Goal: Information Seeking & Learning: Learn about a topic

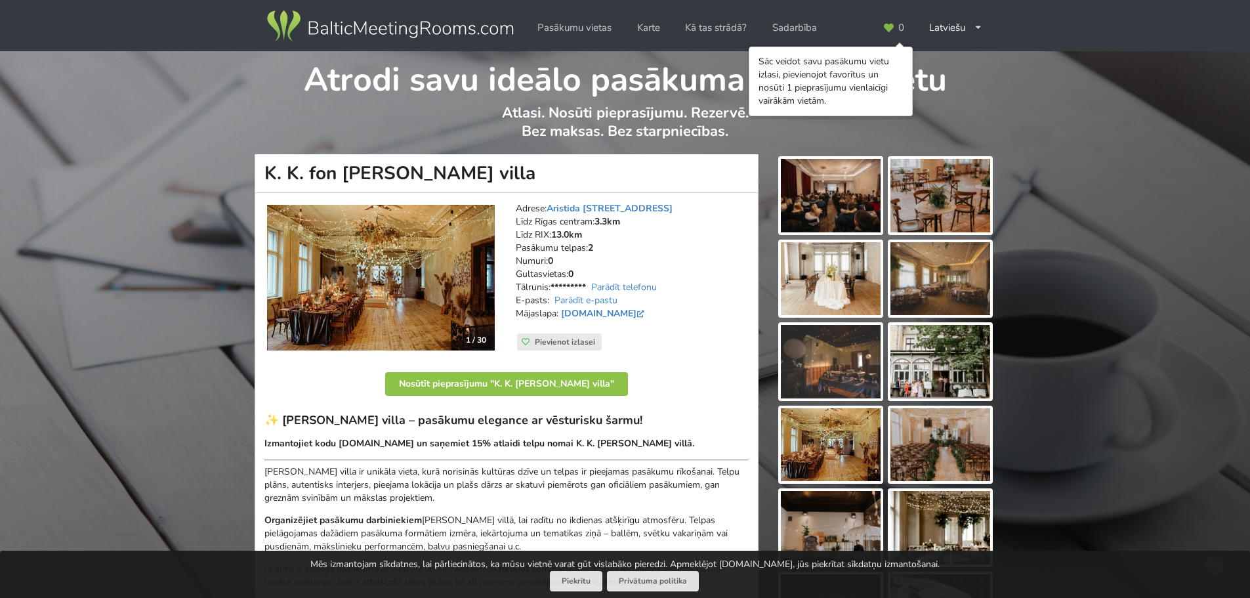
click at [928, 298] on img at bounding box center [940, 278] width 100 height 73
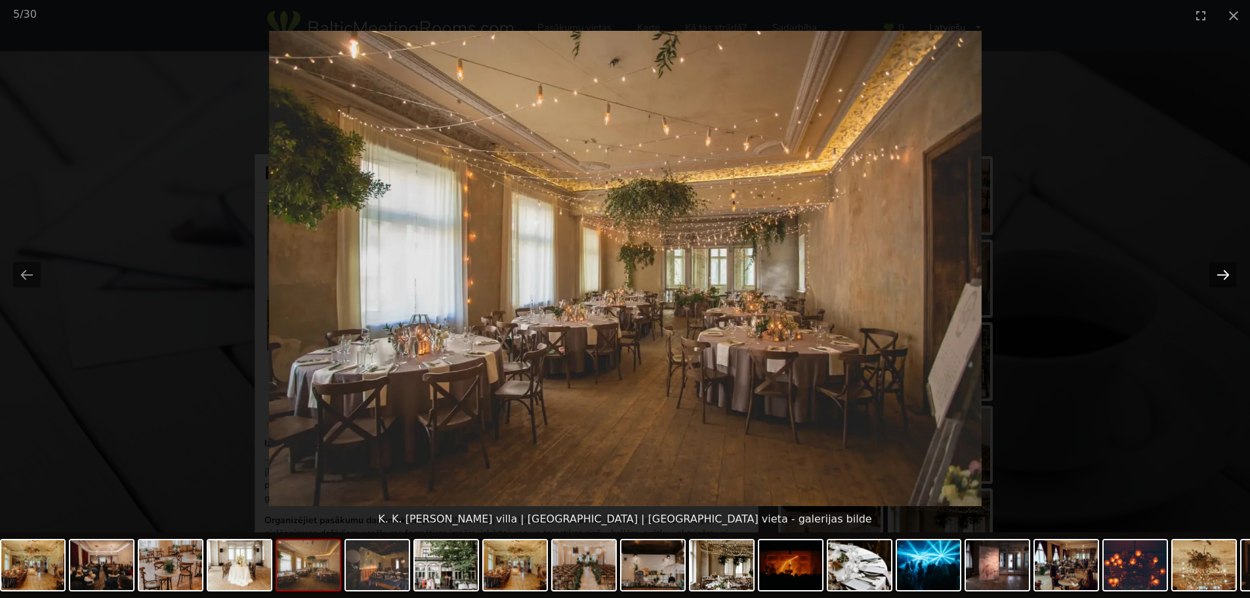
click at [1225, 282] on button "Next slide" at bounding box center [1223, 275] width 28 height 26
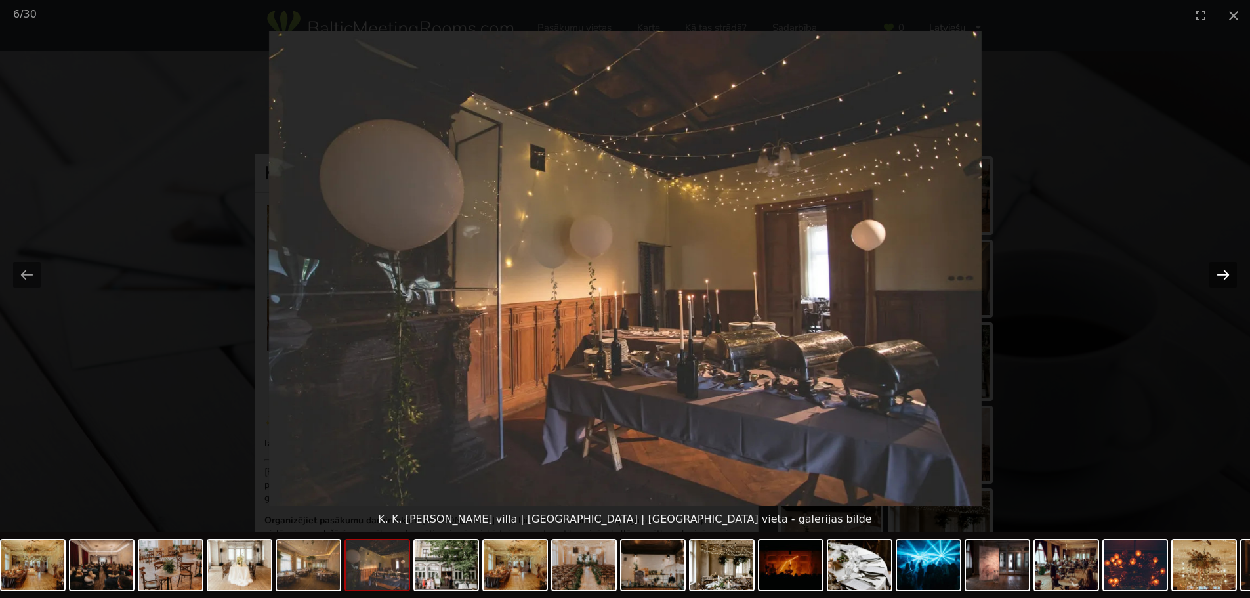
click at [1225, 282] on button "Next slide" at bounding box center [1223, 275] width 28 height 26
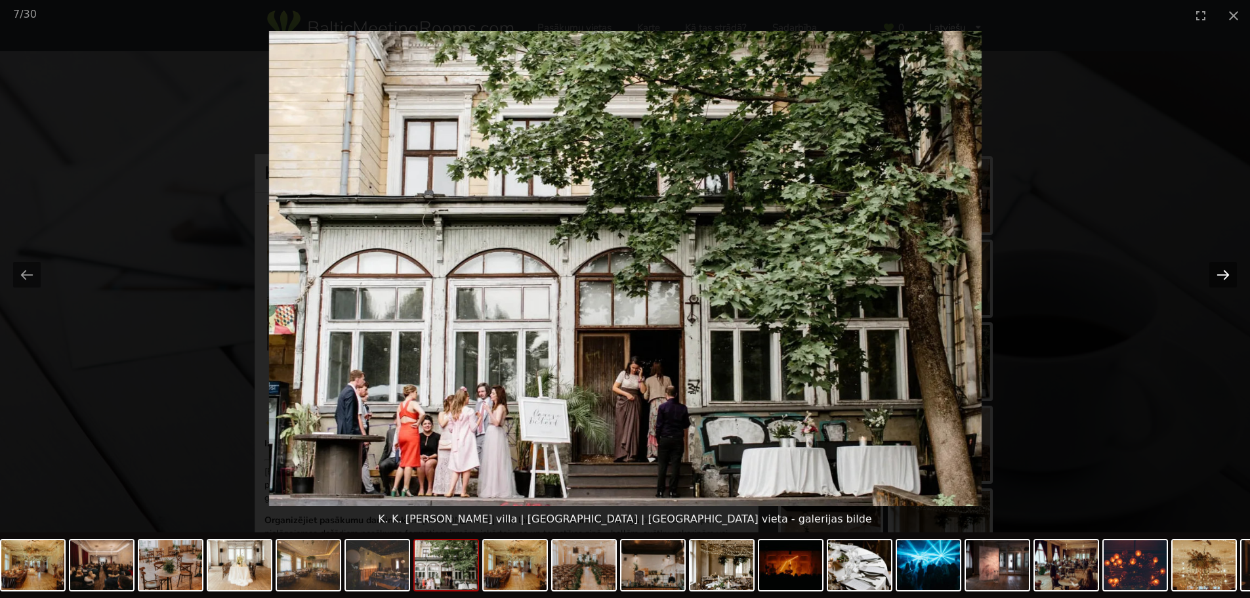
click at [1225, 282] on button "Next slide" at bounding box center [1223, 275] width 28 height 26
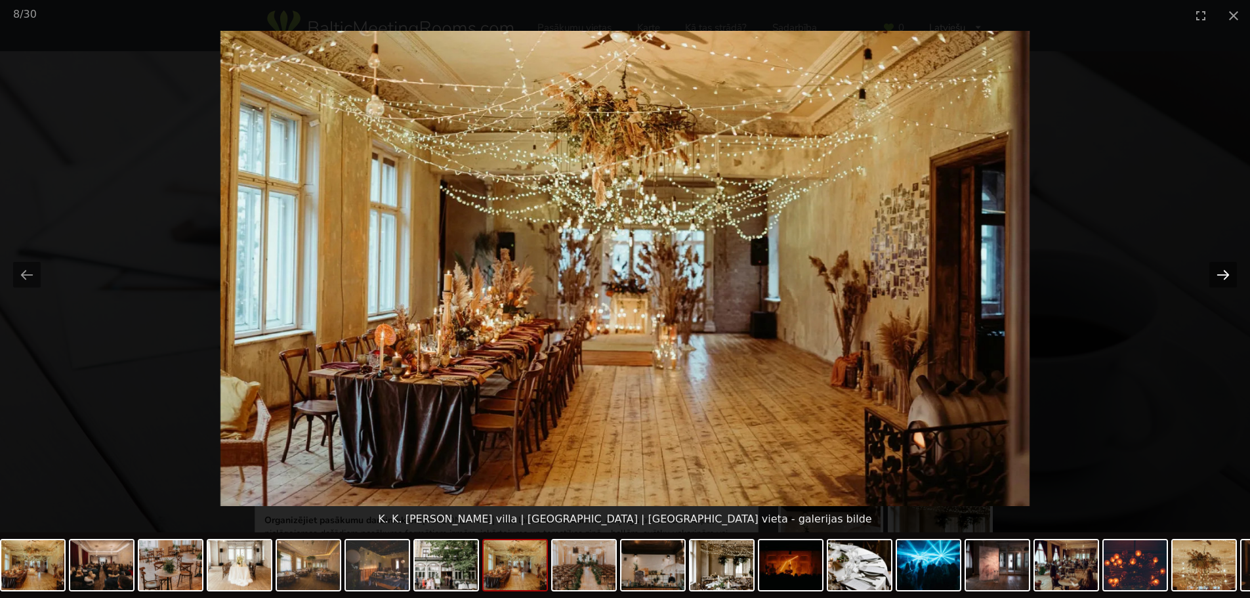
click at [1225, 282] on button "Next slide" at bounding box center [1223, 275] width 28 height 26
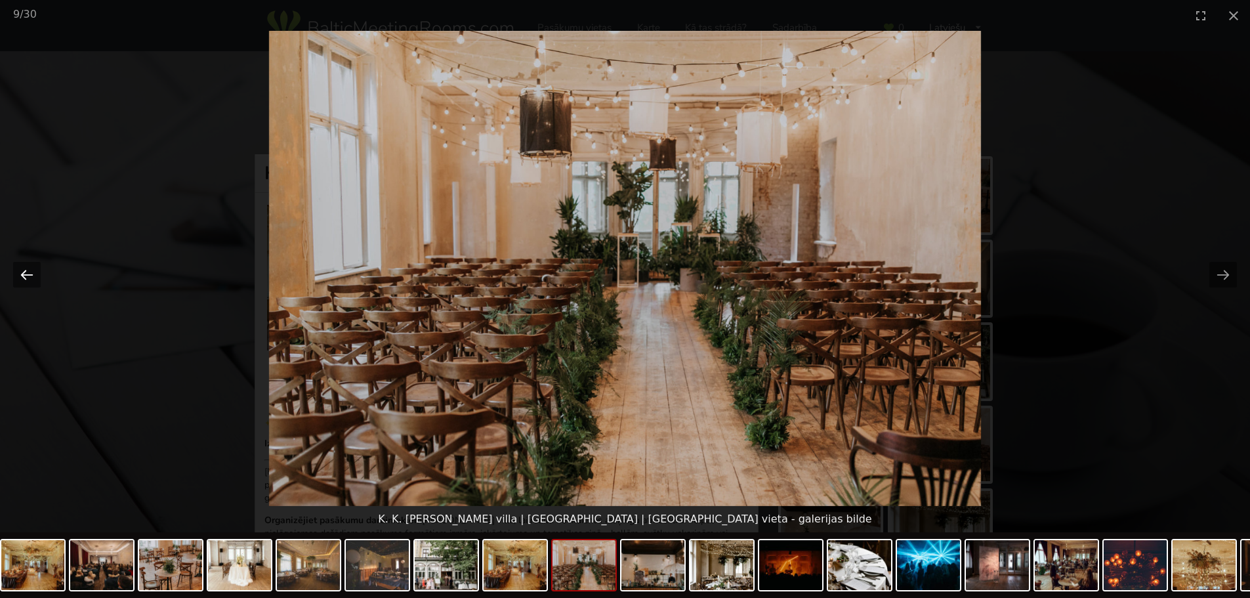
click at [38, 270] on button "Previous slide" at bounding box center [27, 275] width 28 height 26
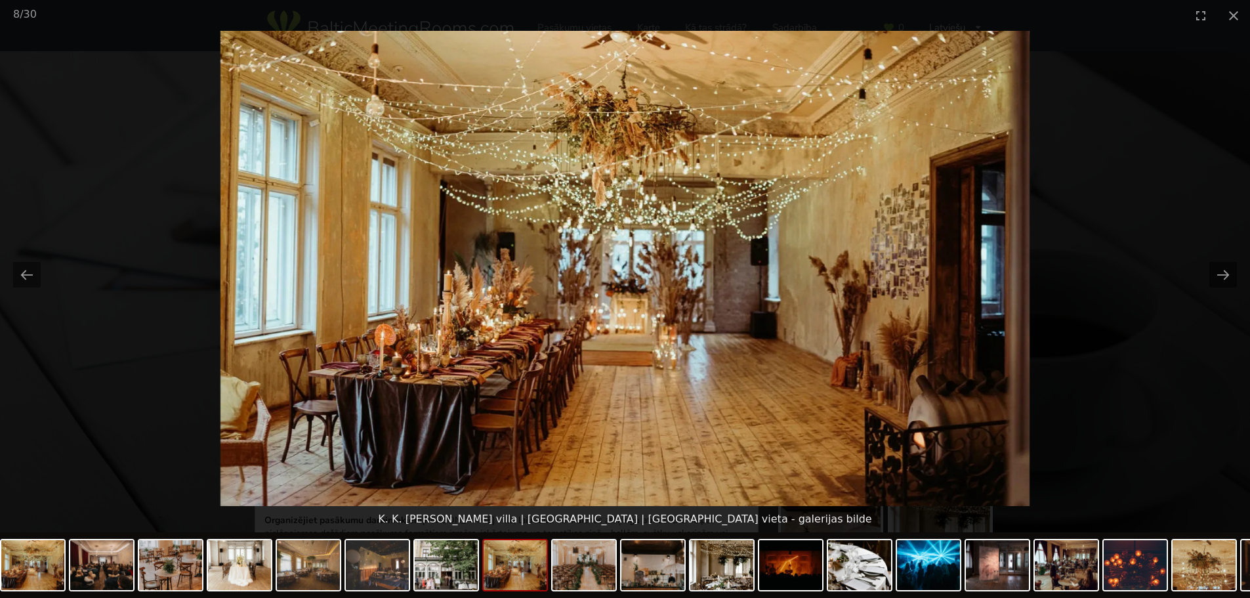
click at [1237, 272] on picture at bounding box center [625, 268] width 1250 height 475
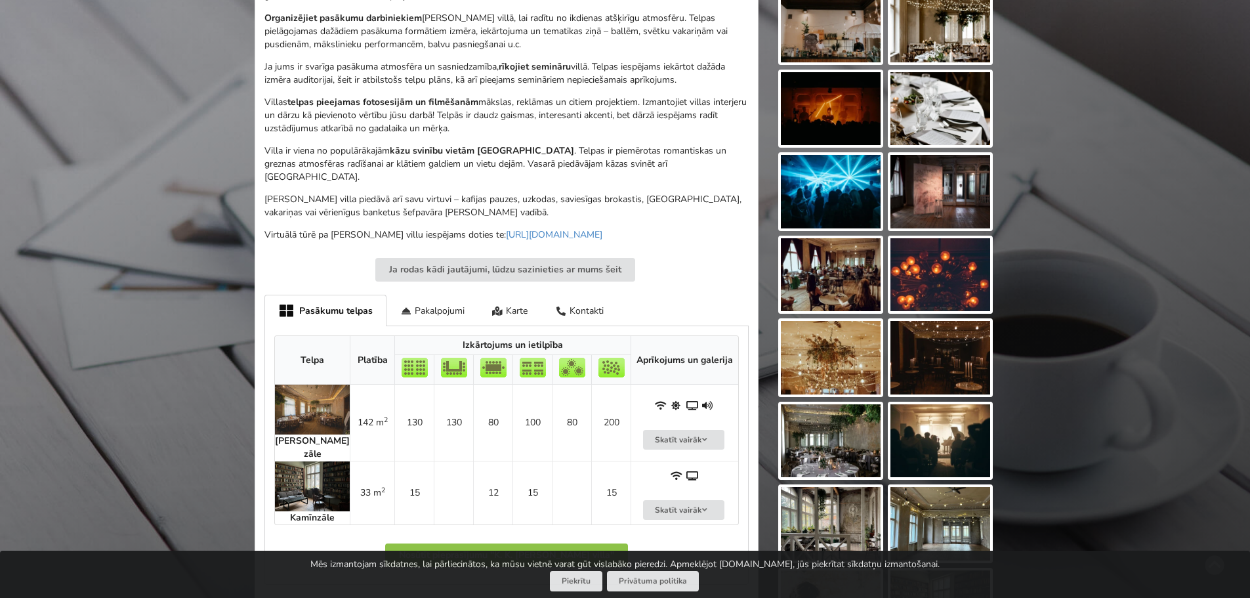
scroll to position [525, 0]
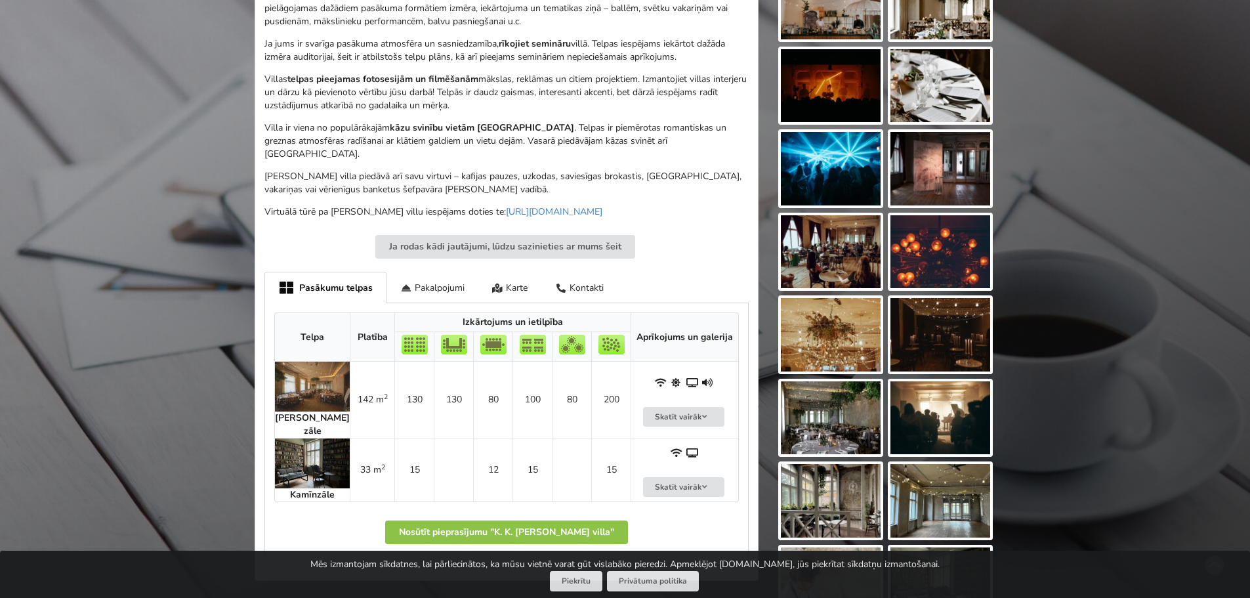
click at [321, 362] on img at bounding box center [312, 386] width 75 height 50
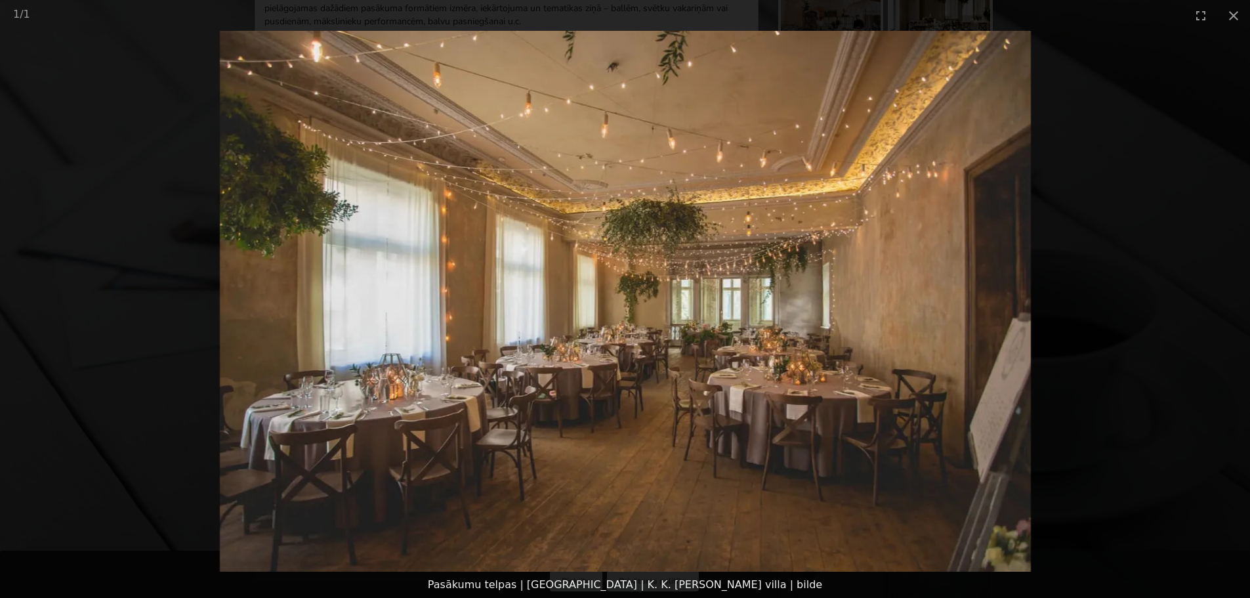
click at [206, 262] on picture at bounding box center [625, 301] width 1250 height 541
